Goal: Task Accomplishment & Management: Manage account settings

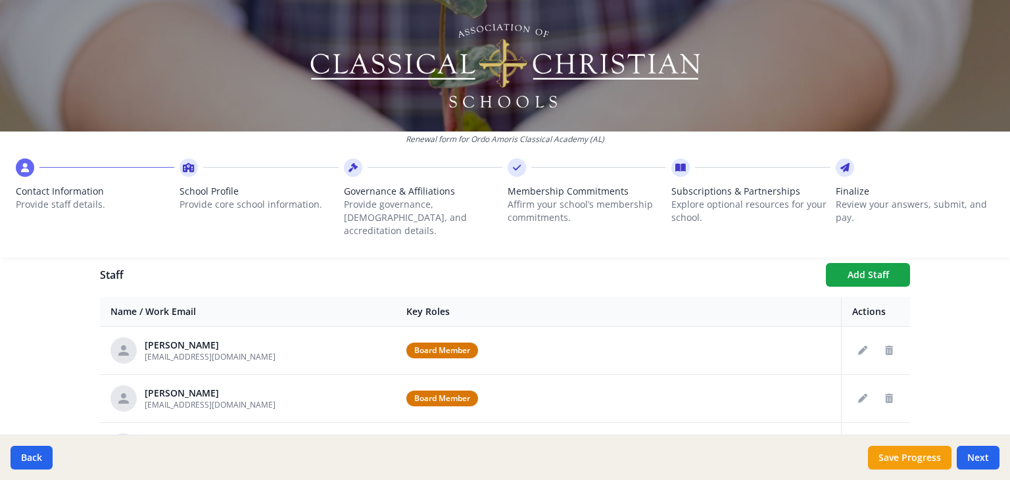
scroll to position [496, 0]
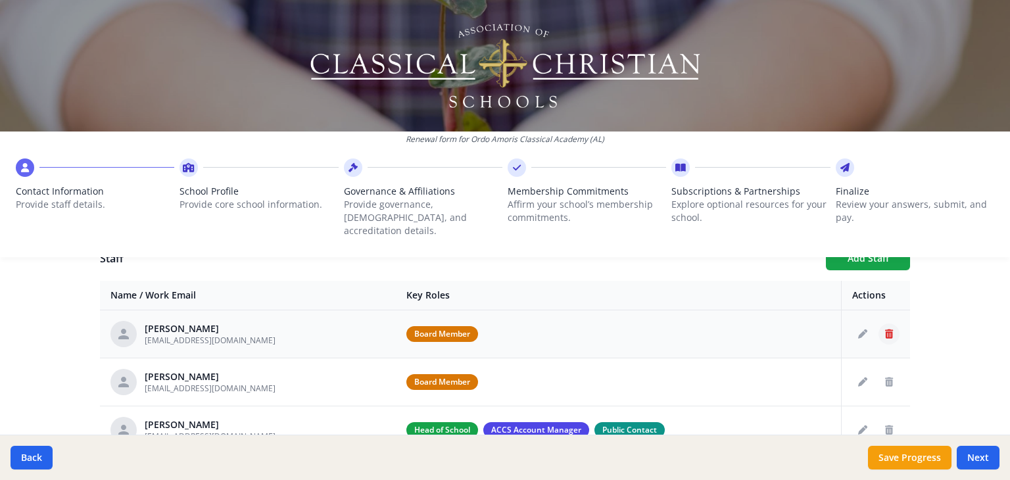
click at [885, 329] on icon "Delete staff" at bounding box center [889, 333] width 8 height 9
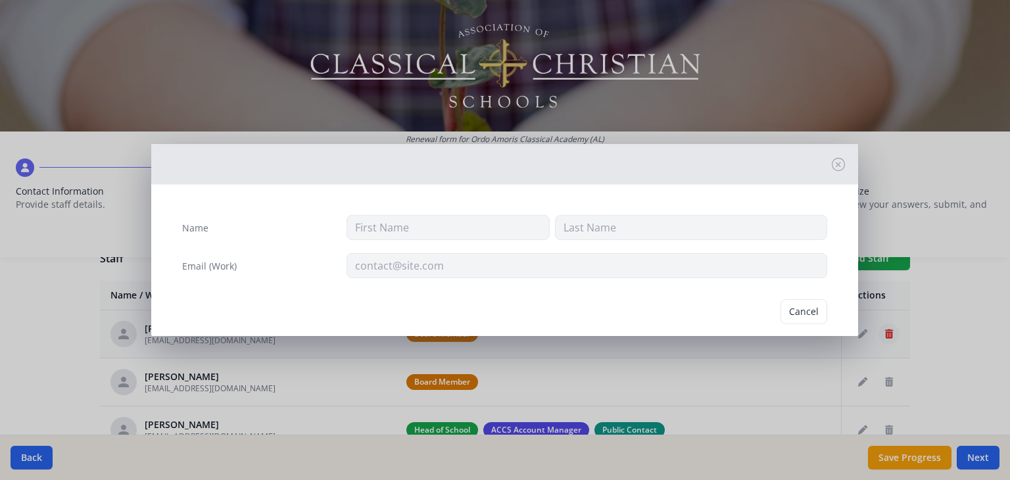
type input "[PERSON_NAME]"
type input "[EMAIL_ADDRESS][DOMAIN_NAME]"
click at [795, 316] on button "Delete" at bounding box center [804, 311] width 45 height 25
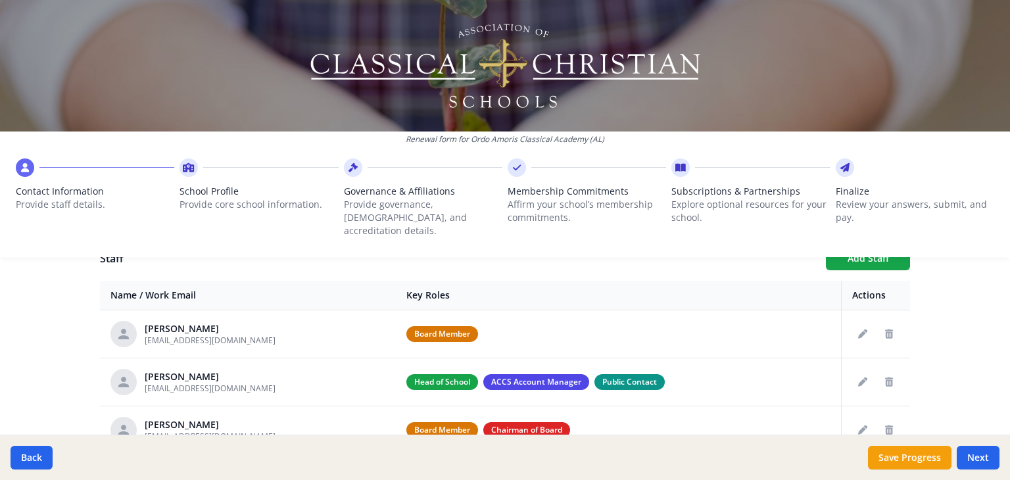
click at [845, 439] on div "Back Save Progress Next" at bounding box center [505, 457] width 1010 height 45
click at [915, 413] on div "Your Information Please enter the information for the person submitting this fo…" at bounding box center [505, 289] width 842 height 972
click at [858, 329] on icon "Edit staff" at bounding box center [862, 333] width 9 height 9
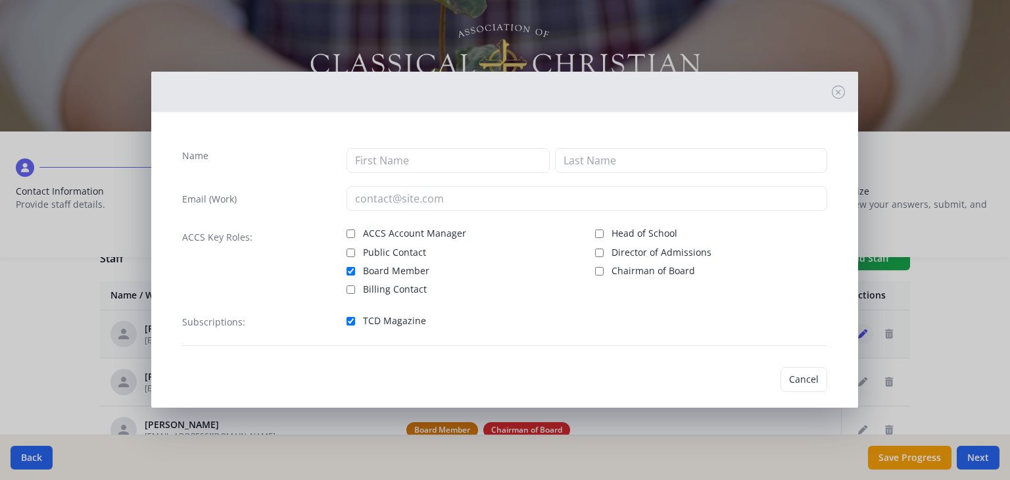
type input "Jay"
type input "Colbert"
type input "colbertfamily10@hotmail.com"
checkbox input "true"
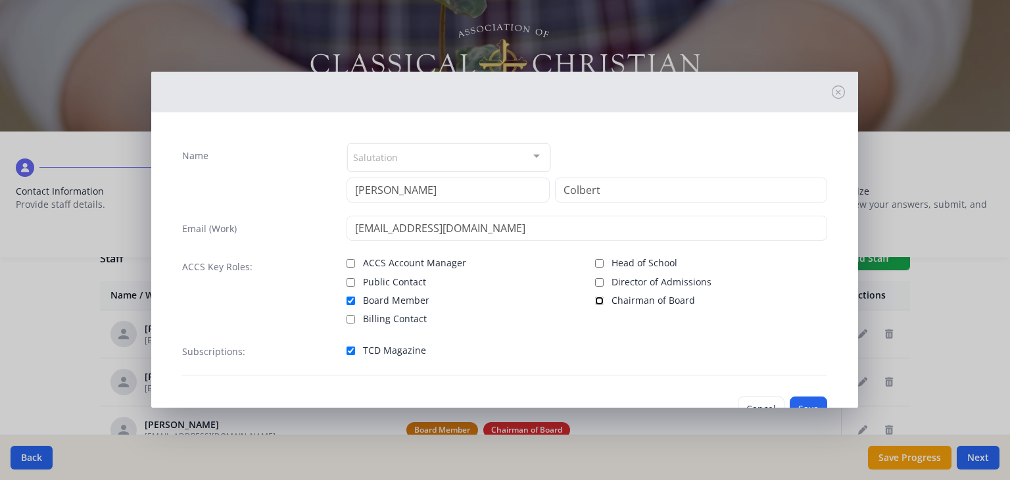
click at [595, 298] on input "Chairman of Board" at bounding box center [599, 301] width 9 height 9
checkbox input "true"
click at [801, 397] on button "Save" at bounding box center [808, 409] width 37 height 25
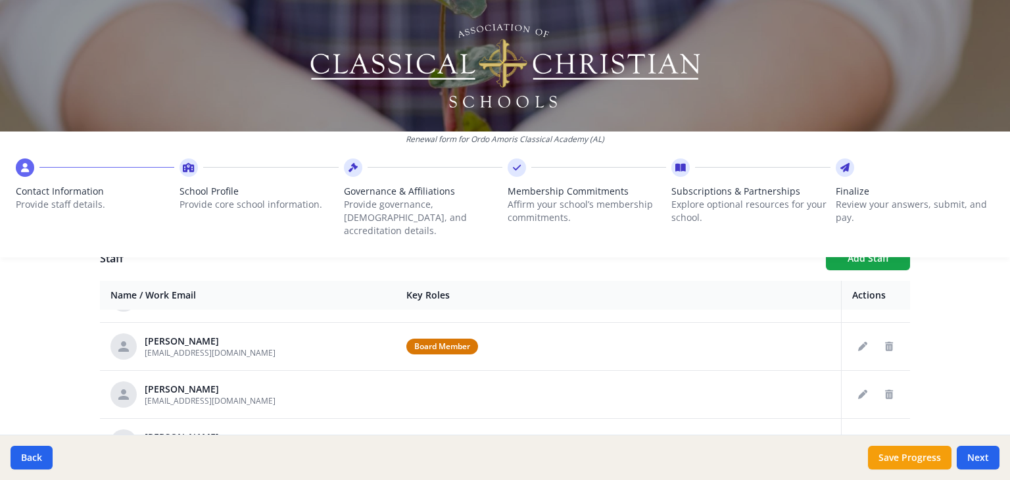
scroll to position [66, 0]
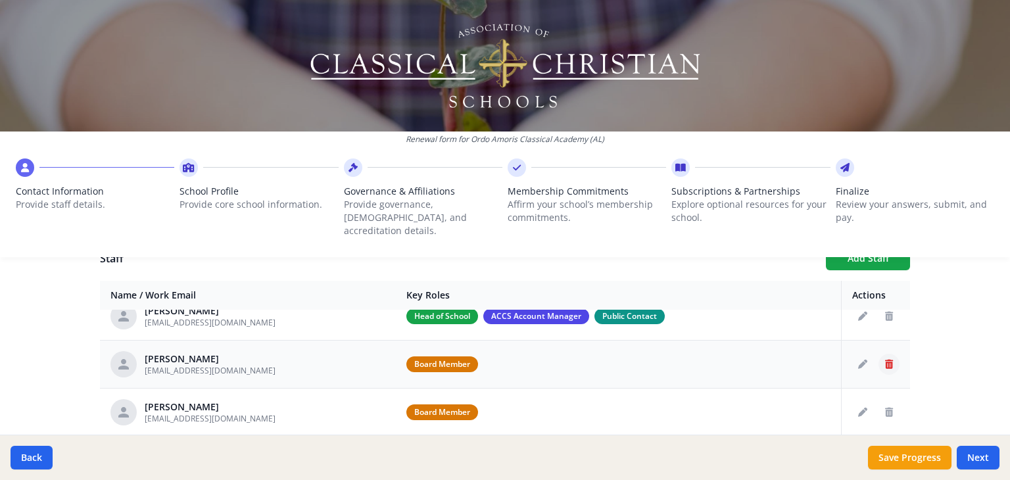
click at [885, 360] on icon "Delete staff" at bounding box center [889, 364] width 8 height 9
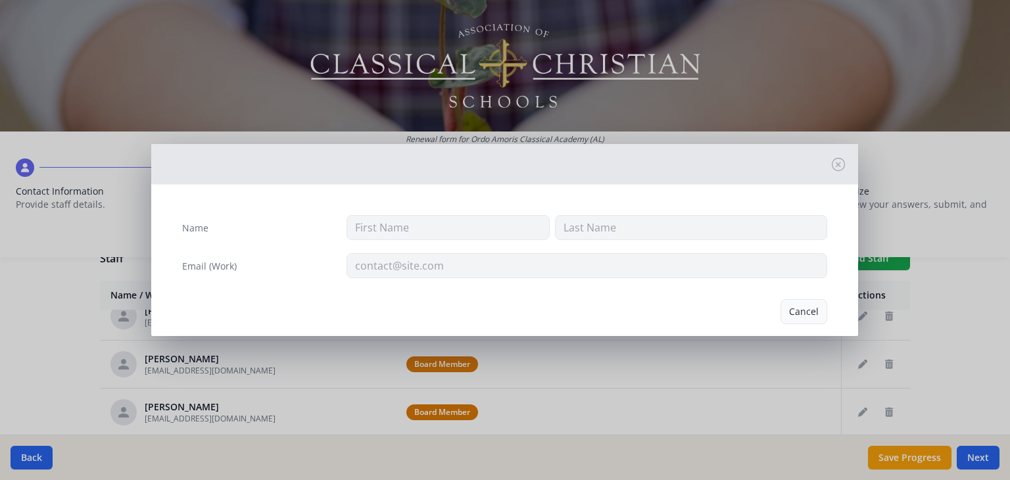
click at [807, 308] on button "Cancel" at bounding box center [804, 311] width 47 height 25
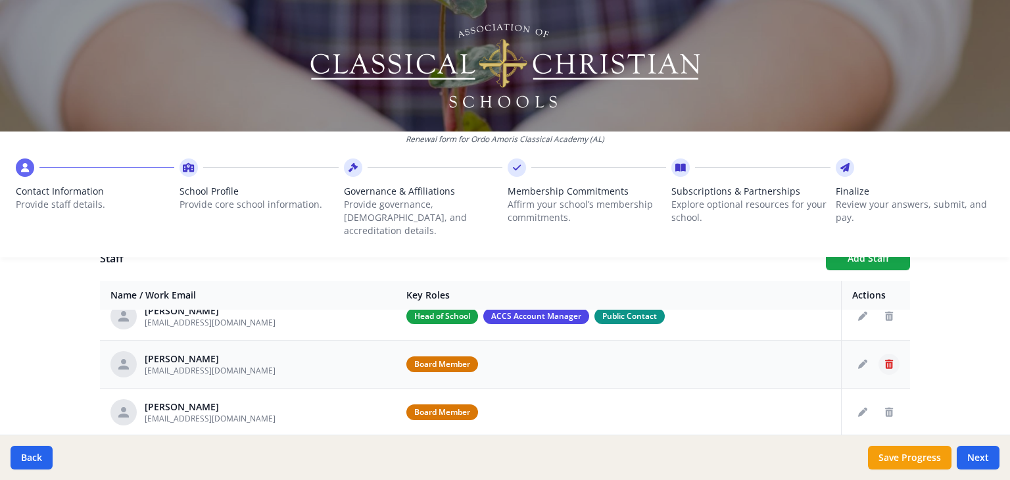
click at [885, 360] on icon "Delete staff" at bounding box center [889, 364] width 8 height 9
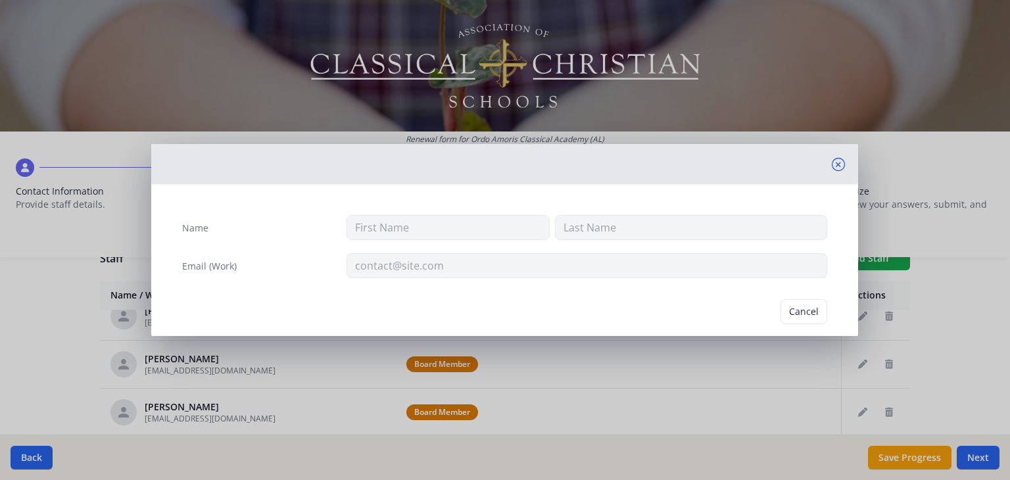
click at [832, 160] on icon at bounding box center [838, 164] width 13 height 13
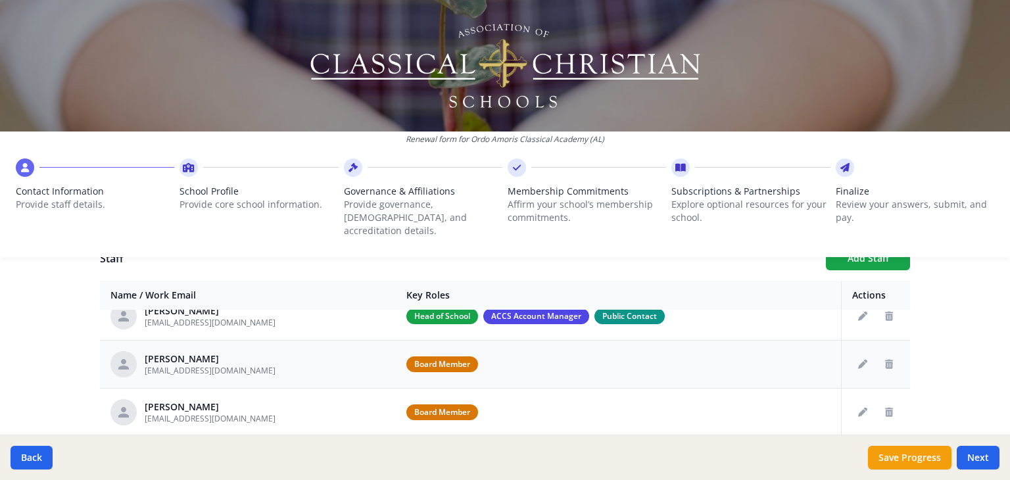
click at [169, 353] on div "Dr. Roy Miner" at bounding box center [210, 359] width 131 height 13
click at [426, 356] on span "Board Member" at bounding box center [442, 364] width 72 height 16
click at [858, 360] on icon "Edit staff" at bounding box center [862, 364] width 9 height 9
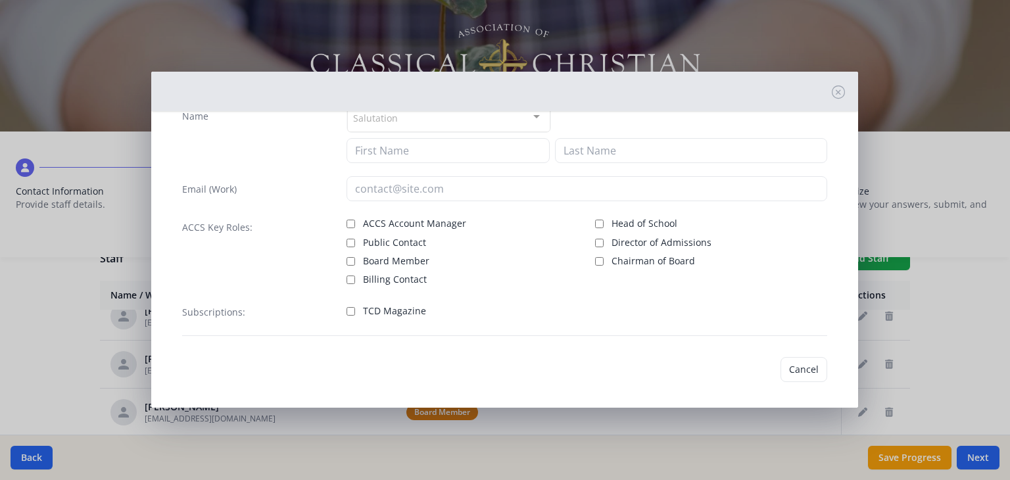
scroll to position [43, 0]
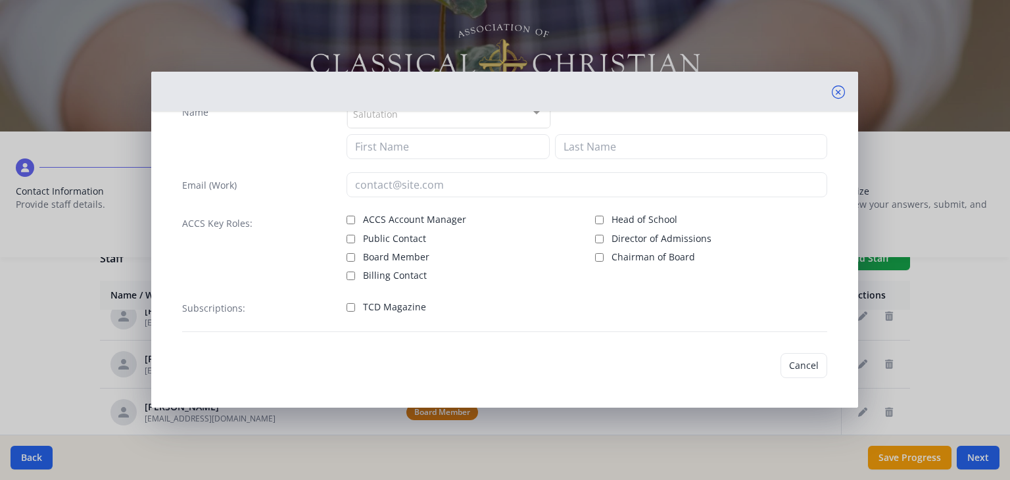
click at [832, 90] on icon at bounding box center [838, 91] width 13 height 13
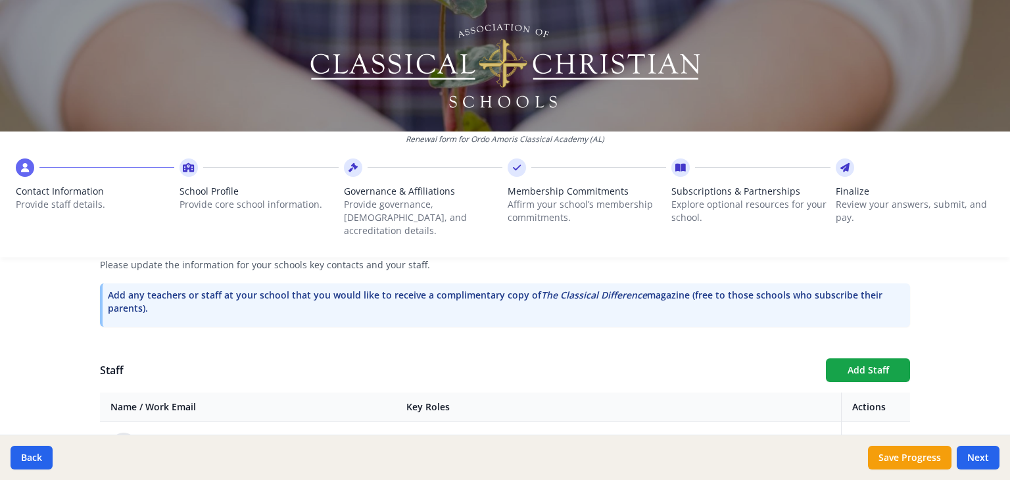
scroll to position [460, 0]
